Goal: Find specific page/section: Find specific page/section

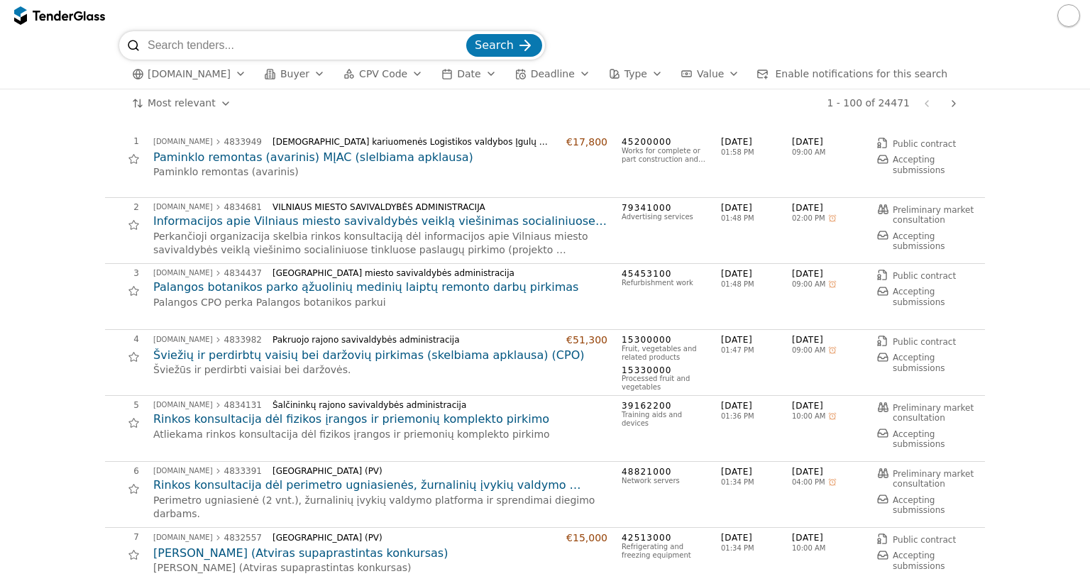
scroll to position [1084, 0]
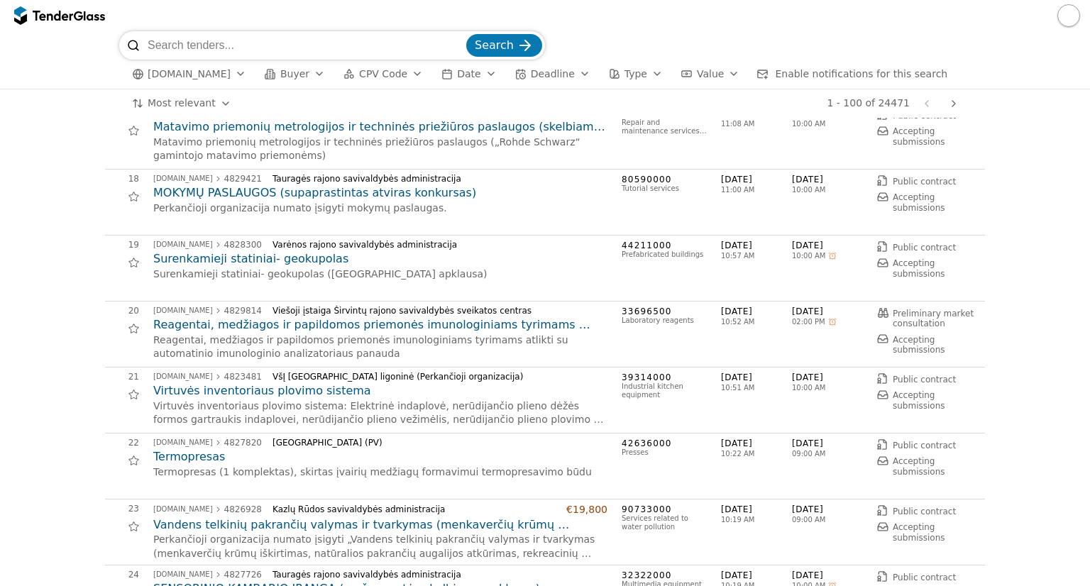
click at [299, 75] on div "button" at bounding box center [319, 73] width 40 height 37
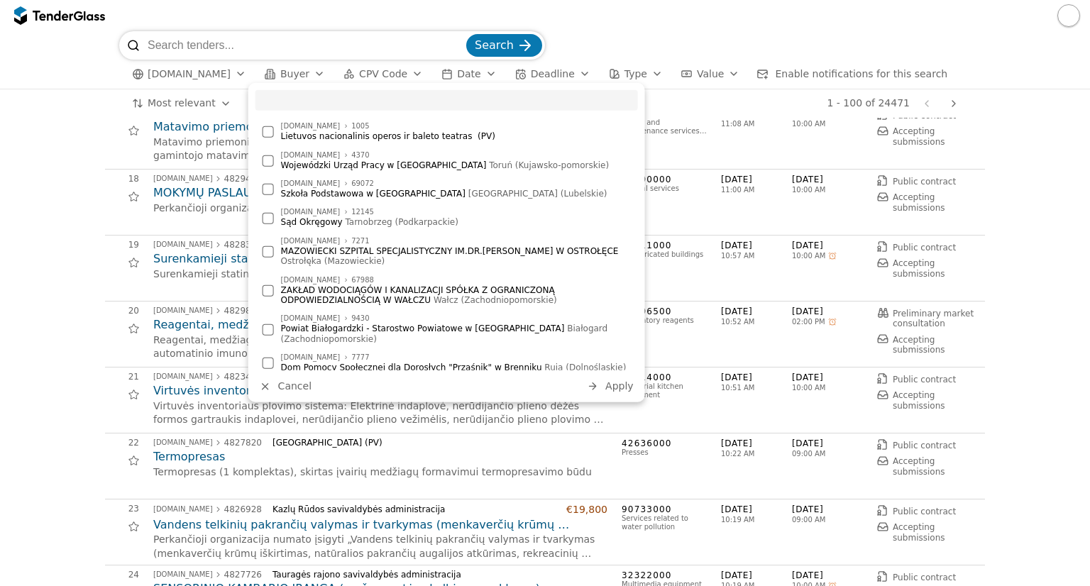
type input "r"
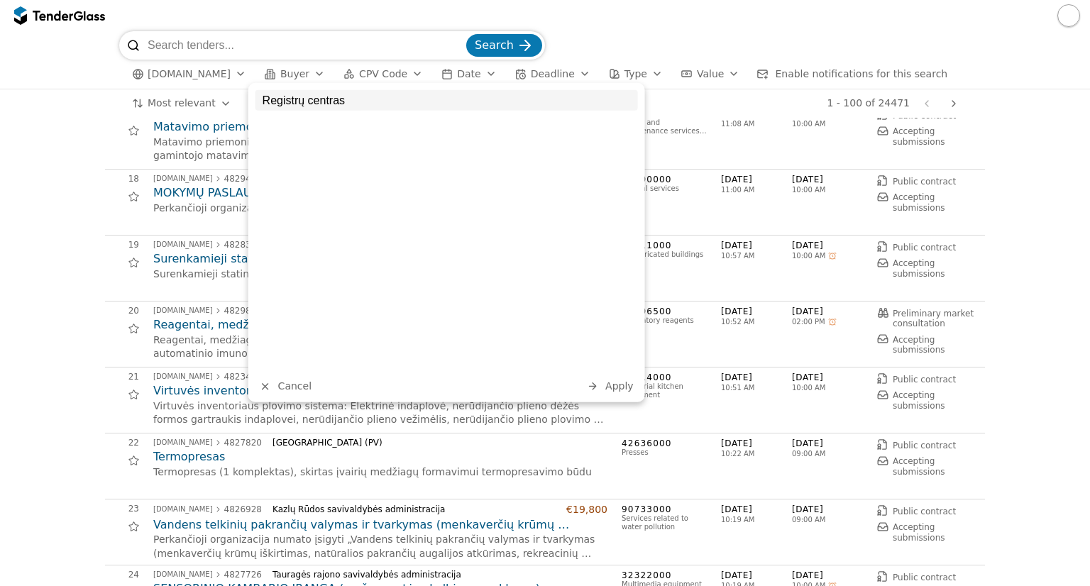
type input "Registrų centras"
click at [622, 389] on span "Apply" at bounding box center [619, 385] width 28 height 11
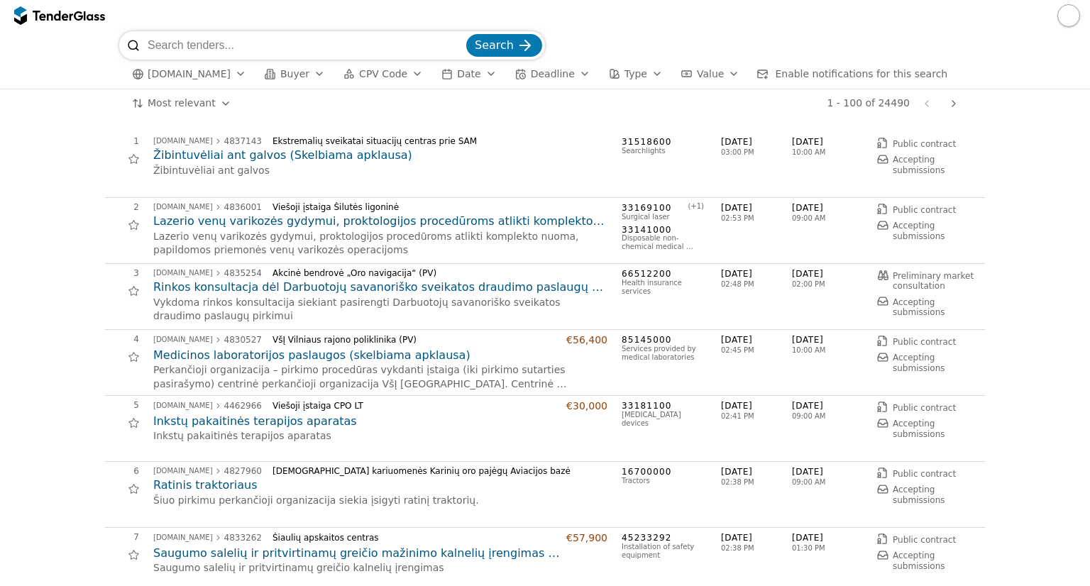
scroll to position [1084, 0]
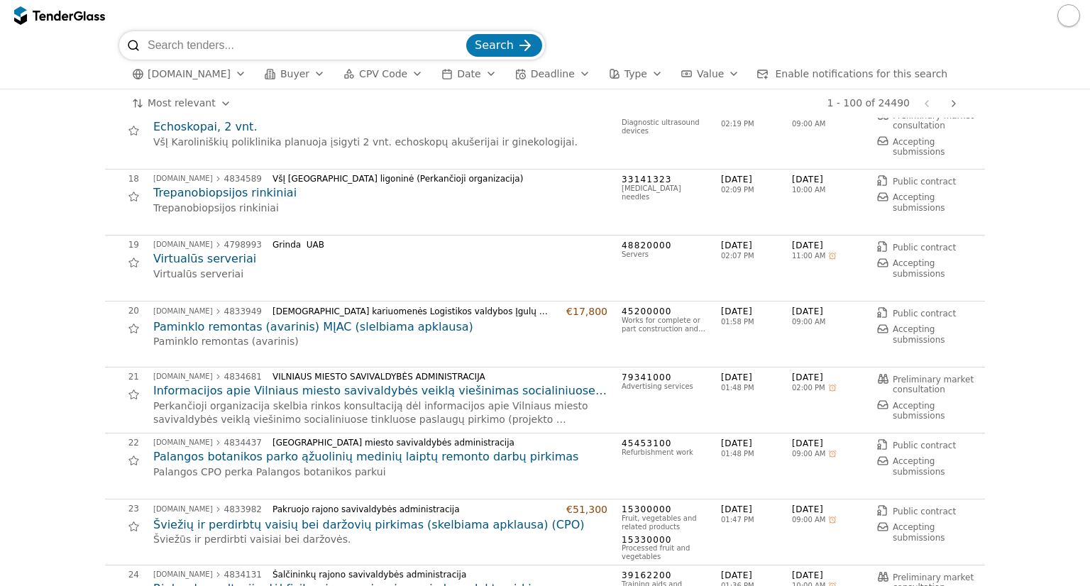
click at [297, 83] on div "viesiejipirkimai.lt Buyer CPV Code Date Deadline Type Value Enable notification…" at bounding box center [544, 74] width 851 height 29
click at [297, 77] on button "Buyer" at bounding box center [295, 74] width 72 height 18
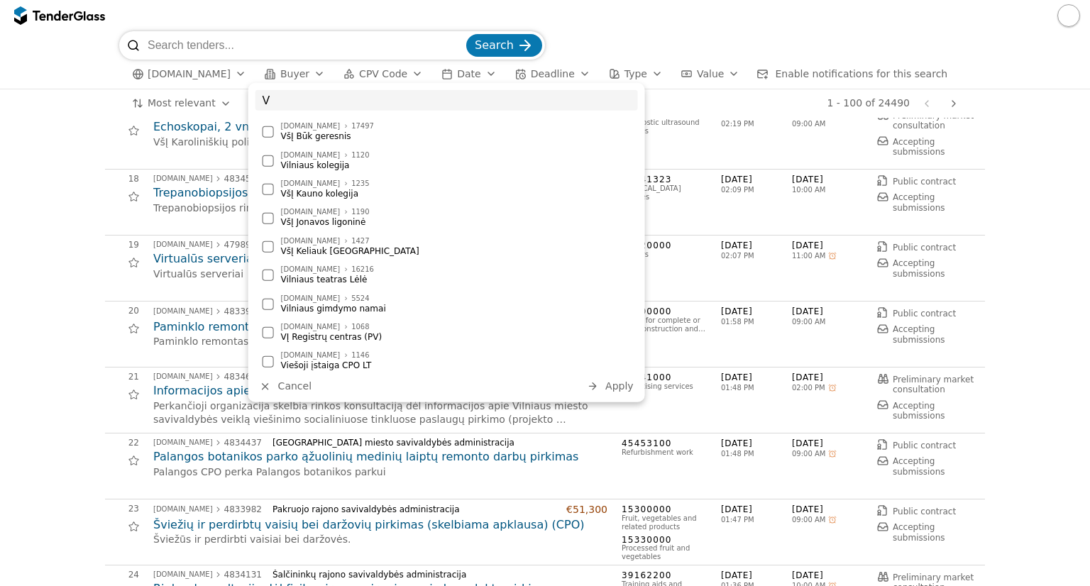
type input "V"
click at [353, 340] on div "VĮ Registrų centras (PV)" at bounding box center [456, 337] width 350 height 10
click at [610, 392] on span "Apply" at bounding box center [619, 385] width 28 height 11
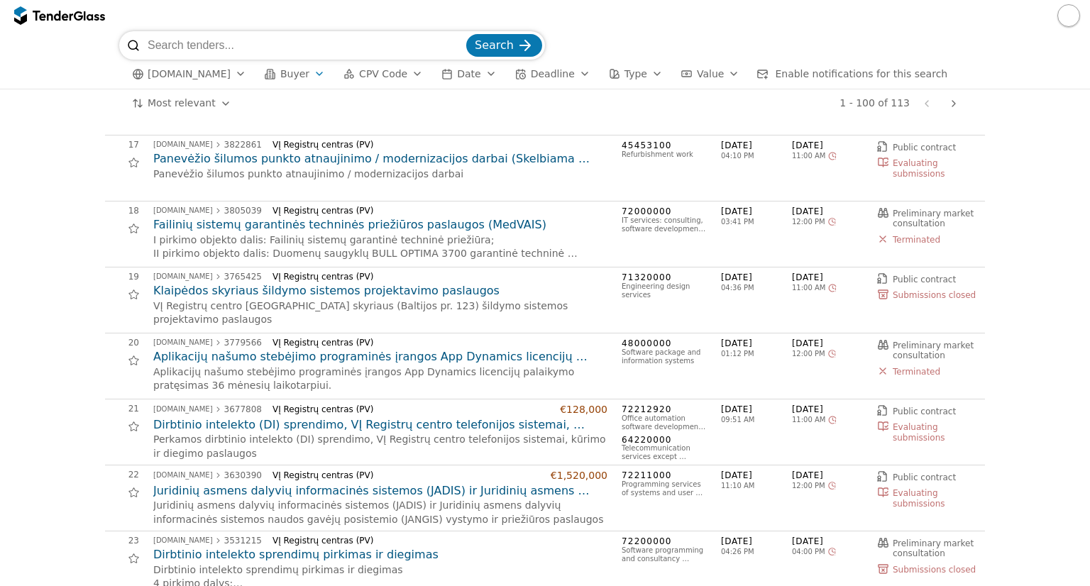
scroll to position [1064, 0]
